Goal: Find specific page/section

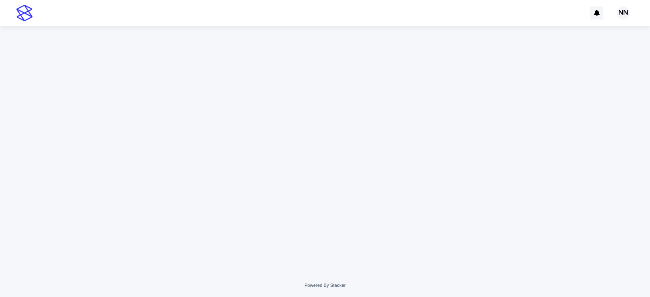
click at [30, 9] on img at bounding box center [24, 13] width 16 height 16
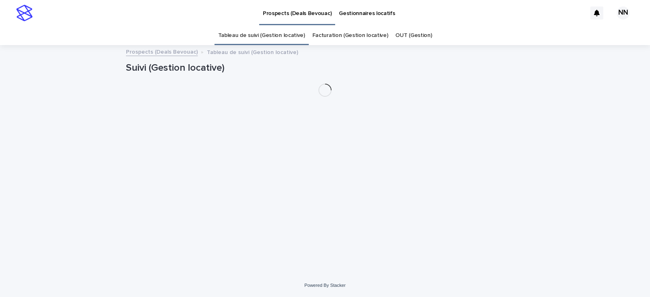
click at [21, 16] on img at bounding box center [24, 13] width 16 height 16
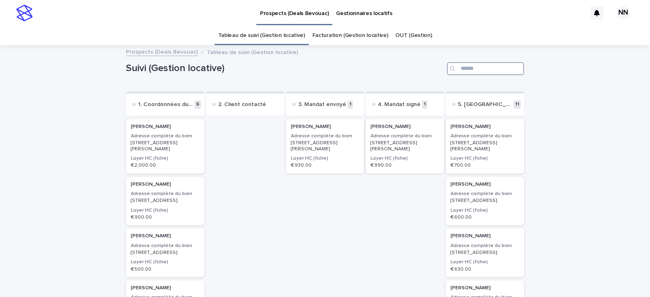
click at [475, 64] on input "Search" at bounding box center [485, 68] width 77 height 13
type input "******"
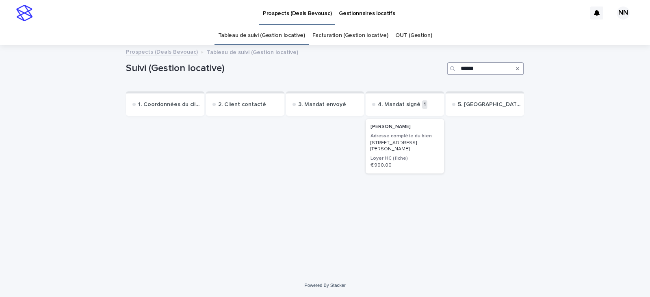
click at [396, 164] on p "€ 990.00" at bounding box center [404, 165] width 69 height 6
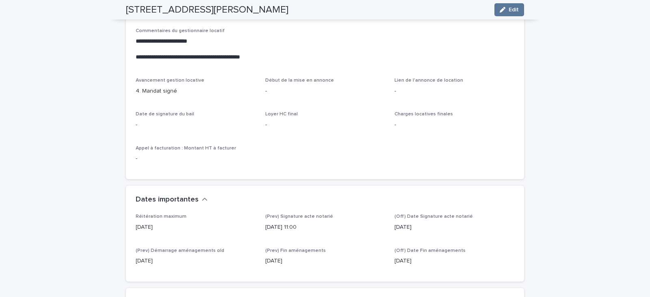
scroll to position [365, 0]
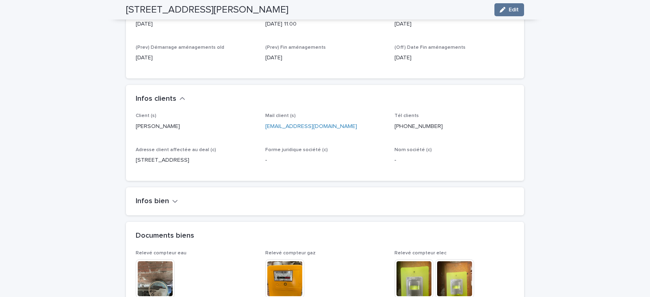
click at [160, 208] on div "Infos bien" at bounding box center [325, 201] width 398 height 28
click at [168, 196] on div "Infos bien" at bounding box center [325, 201] width 398 height 28
click at [166, 199] on button "Infos bien" at bounding box center [157, 201] width 42 height 9
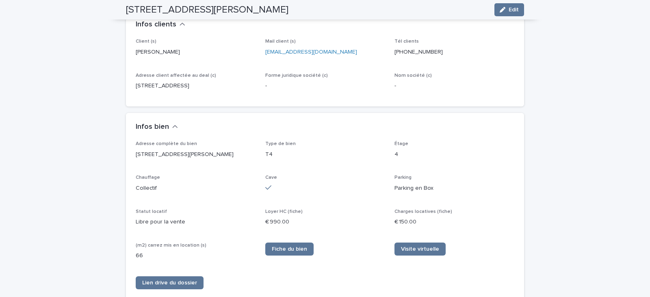
scroll to position [550, 0]
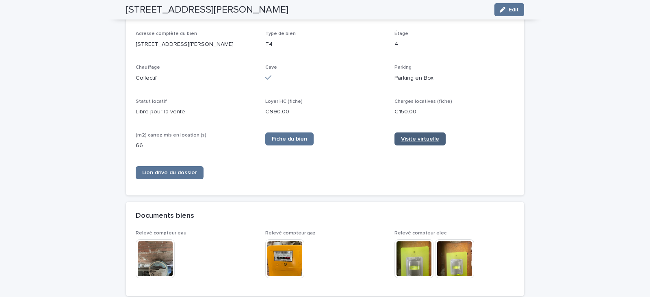
click at [429, 142] on span "Visite virtuelle" at bounding box center [420, 139] width 38 height 6
